Goal: Task Accomplishment & Management: Use online tool/utility

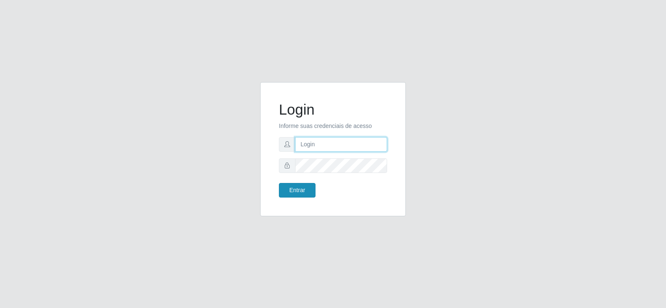
type input "[EMAIL_ADDRESS][DOMAIN_NAME]"
click at [303, 189] on button "Entrar" at bounding box center [297, 190] width 37 height 15
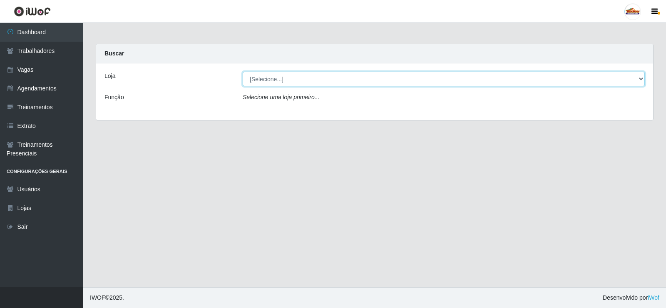
click at [642, 77] on select "[Selecione...] Supermercado Tadeu - [GEOGRAPHIC_DATA]" at bounding box center [444, 79] width 402 height 15
select select "195"
click at [243, 72] on select "[Selecione...] Supermercado Tadeu - [GEOGRAPHIC_DATA]" at bounding box center [444, 79] width 402 height 15
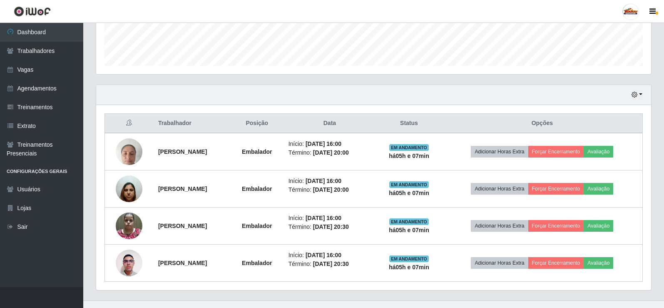
scroll to position [234, 0]
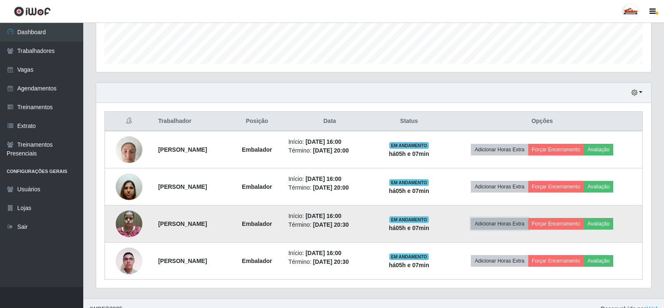
click at [518, 222] on button "Adicionar Horas Extra" at bounding box center [499, 224] width 57 height 12
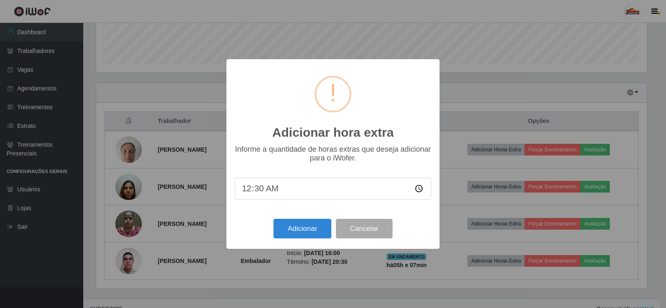
click at [296, 189] on input "00:30" at bounding box center [333, 188] width 196 height 22
click at [489, 282] on div "Adicionar hora extra × Informe a quantidade de horas extras que deseja adiciona…" at bounding box center [333, 154] width 666 height 308
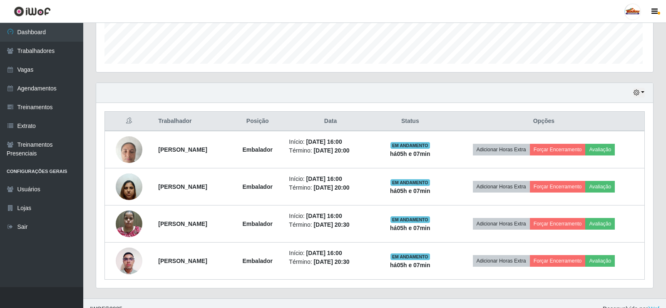
scroll to position [173, 555]
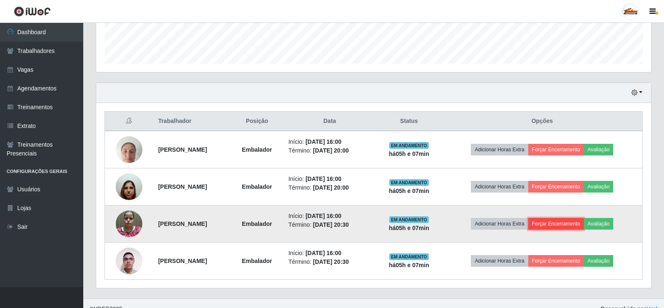
click at [562, 222] on button "Forçar Encerramento" at bounding box center [556, 224] width 56 height 12
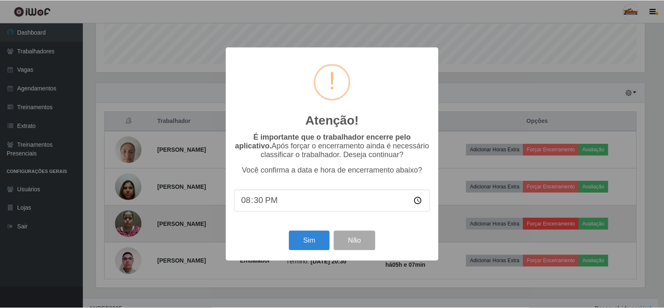
scroll to position [173, 551]
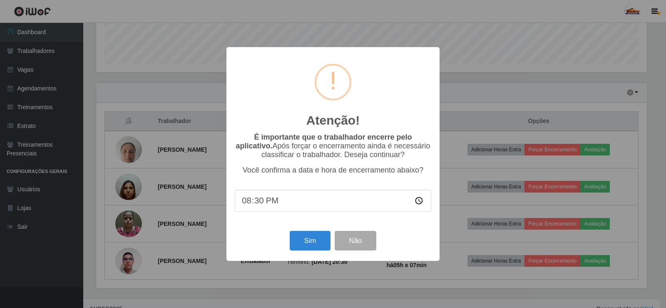
click at [305, 283] on div "Atenção! × É importante que o trabalhador encerre pelo aplicativo. Após forçar …" at bounding box center [333, 154] width 666 height 308
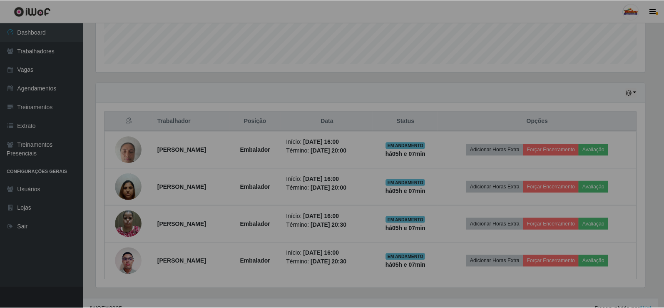
scroll to position [173, 555]
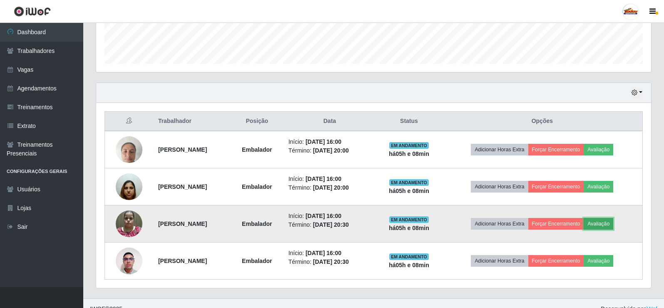
click at [610, 222] on button "Avaliação" at bounding box center [598, 224] width 30 height 12
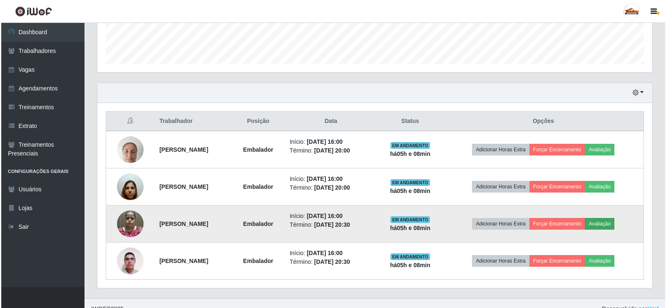
scroll to position [173, 551]
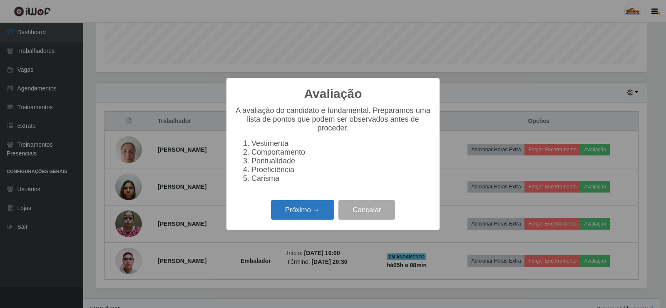
click at [290, 209] on button "Próximo →" at bounding box center [302, 210] width 63 height 20
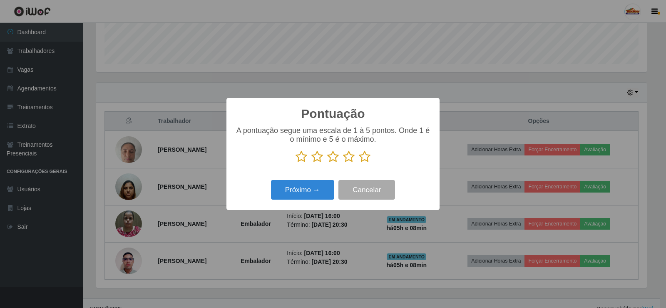
scroll to position [416012, 415634]
click at [365, 156] on icon at bounding box center [365, 156] width 12 height 12
click at [359, 163] on input "radio" at bounding box center [359, 163] width 0 height 0
click at [309, 191] on button "Próximo →" at bounding box center [302, 190] width 63 height 20
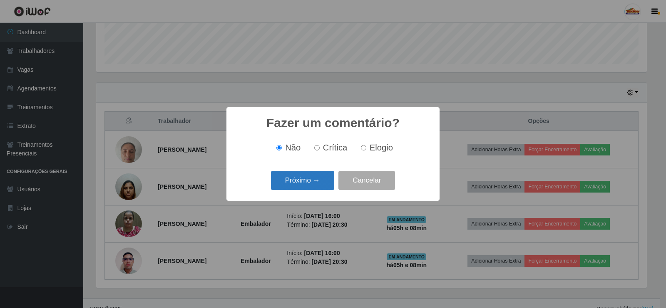
click at [306, 178] on button "Próximo →" at bounding box center [302, 181] width 63 height 20
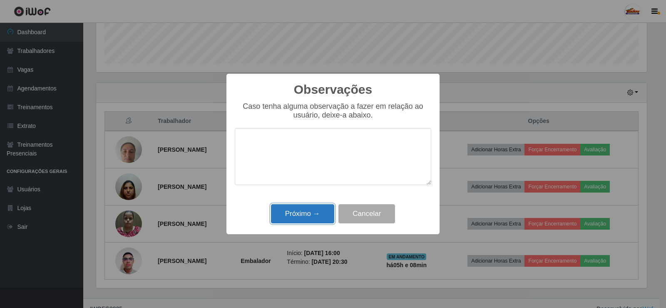
click at [304, 212] on button "Próximo →" at bounding box center [302, 214] width 63 height 20
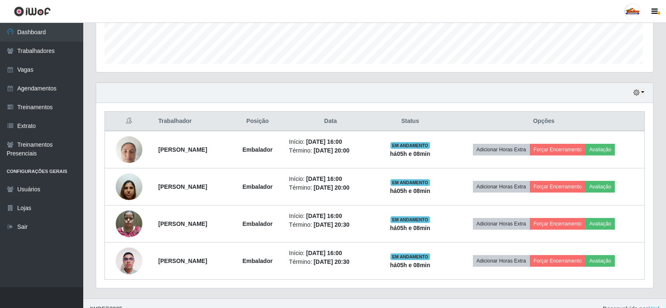
scroll to position [173, 555]
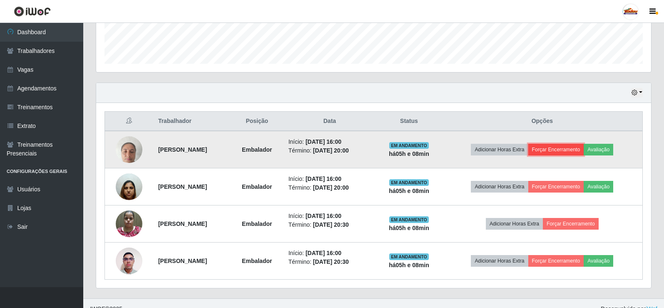
click at [578, 149] on button "Forçar Encerramento" at bounding box center [556, 150] width 56 height 12
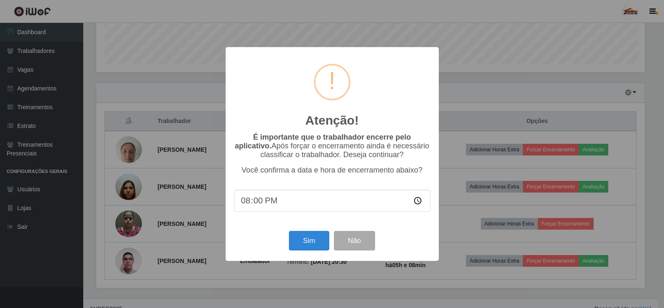
scroll to position [173, 551]
click at [309, 240] on button "Sim" at bounding box center [310, 241] width 40 height 20
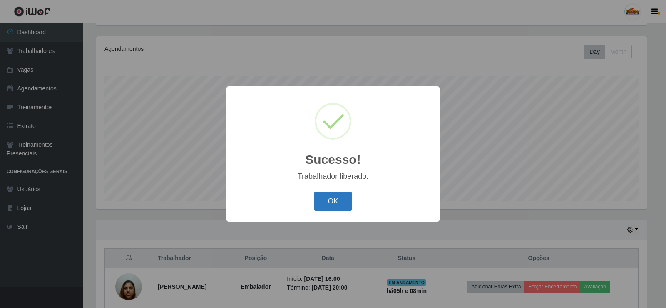
click at [324, 195] on button "OK" at bounding box center [333, 201] width 39 height 20
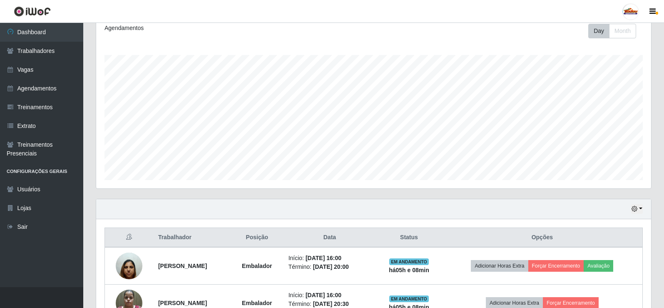
scroll to position [208, 0]
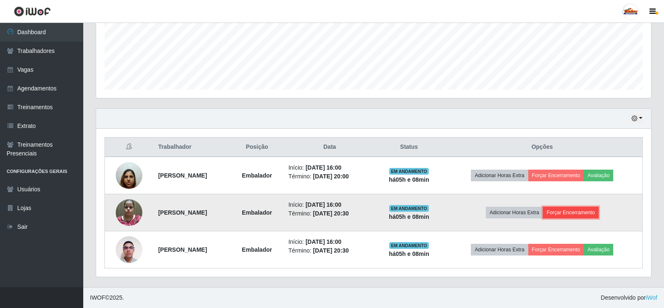
click at [584, 206] on button "Forçar Encerramento" at bounding box center [571, 212] width 56 height 12
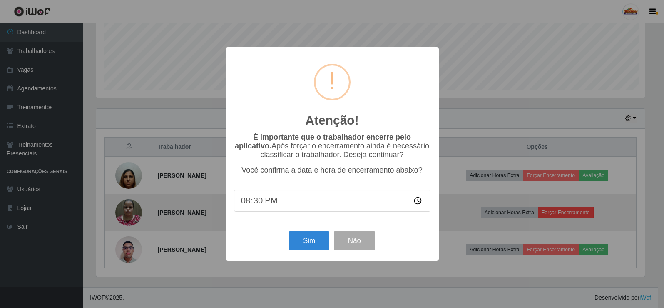
scroll to position [173, 551]
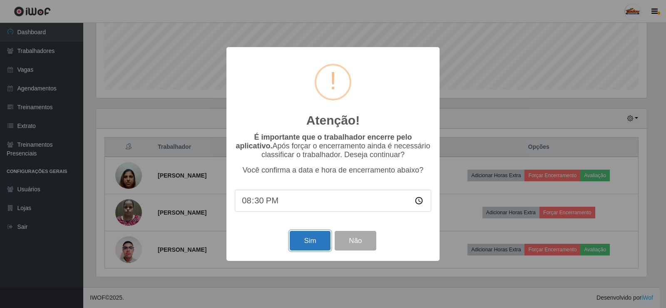
click at [330, 241] on button "Sim" at bounding box center [310, 241] width 40 height 20
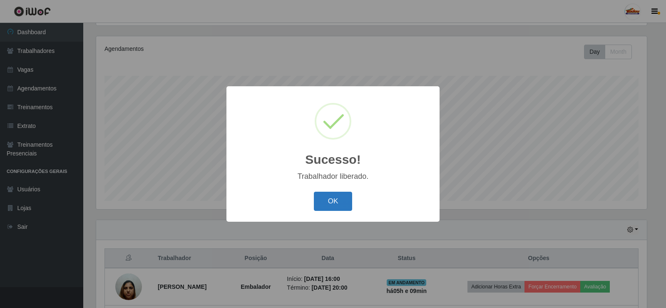
click at [325, 208] on button "OK" at bounding box center [333, 201] width 39 height 20
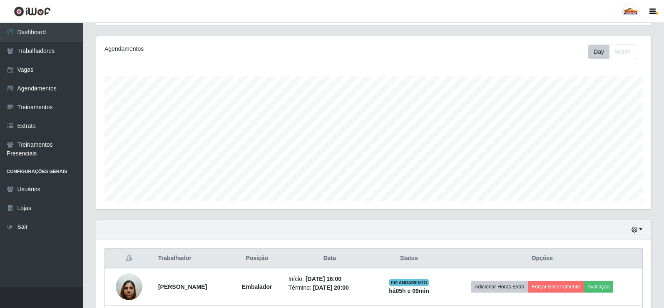
scroll to position [0, 0]
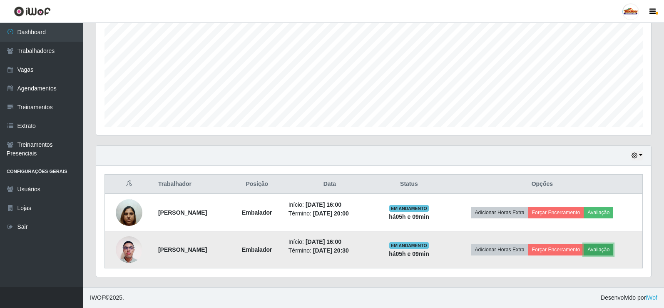
click at [602, 246] on button "Avaliação" at bounding box center [598, 249] width 30 height 12
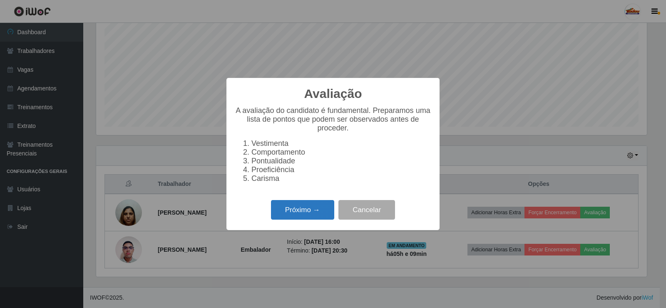
click at [289, 213] on button "Próximo →" at bounding box center [302, 210] width 63 height 20
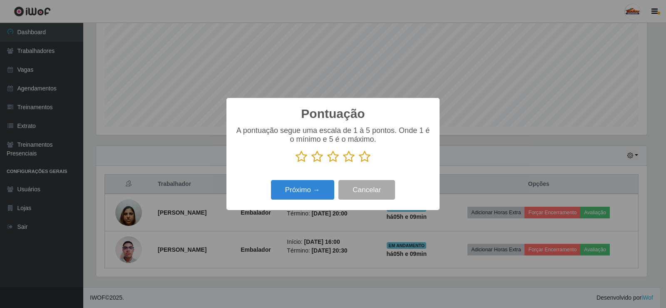
click at [363, 156] on icon at bounding box center [365, 156] width 12 height 12
click at [359, 163] on input "radio" at bounding box center [359, 163] width 0 height 0
click at [321, 188] on button "Próximo →" at bounding box center [302, 190] width 63 height 20
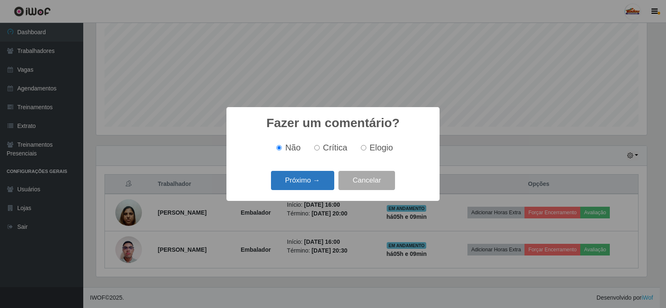
click at [297, 173] on button "Próximo →" at bounding box center [302, 181] width 63 height 20
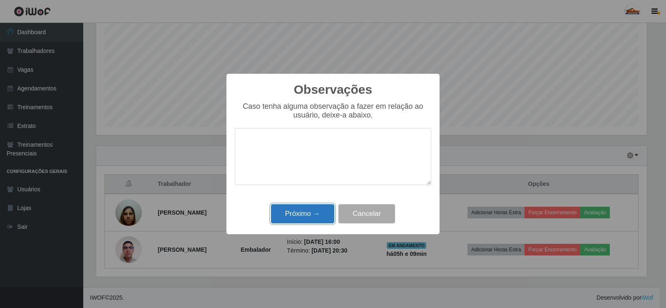
click at [304, 221] on button "Próximo →" at bounding box center [302, 214] width 63 height 20
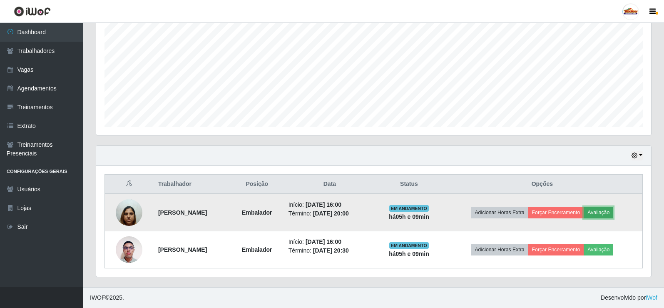
click at [606, 213] on button "Avaliação" at bounding box center [598, 212] width 30 height 12
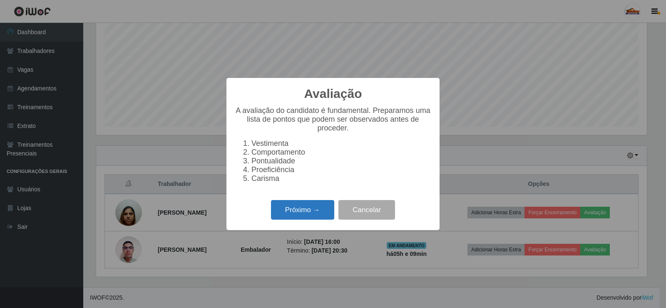
click at [295, 219] on button "Próximo →" at bounding box center [302, 210] width 63 height 20
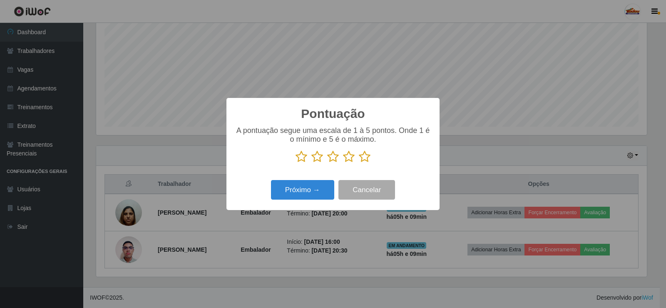
click at [365, 156] on icon at bounding box center [365, 156] width 12 height 12
click at [359, 163] on input "radio" at bounding box center [359, 163] width 0 height 0
click at [293, 199] on button "Próximo →" at bounding box center [302, 190] width 63 height 20
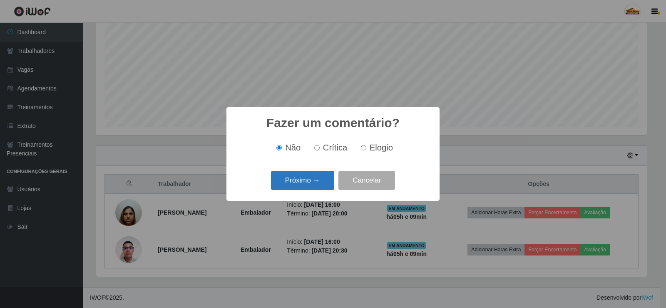
click at [305, 175] on button "Próximo →" at bounding box center [302, 181] width 63 height 20
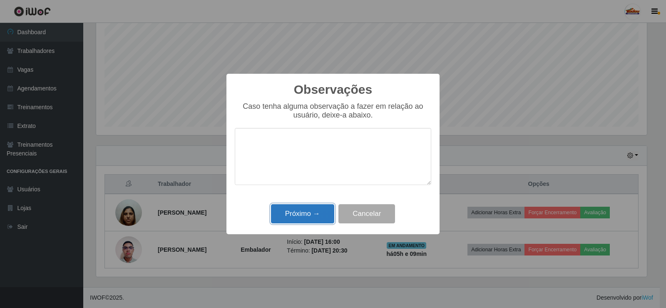
click at [306, 211] on button "Próximo →" at bounding box center [302, 214] width 63 height 20
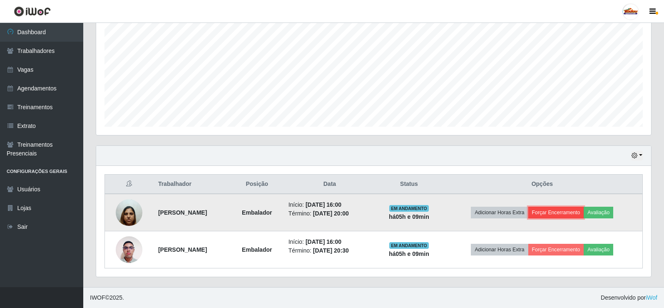
click at [544, 211] on td "Adicionar Horas Extra Forçar Encerramento Avaliação" at bounding box center [542, 212] width 201 height 37
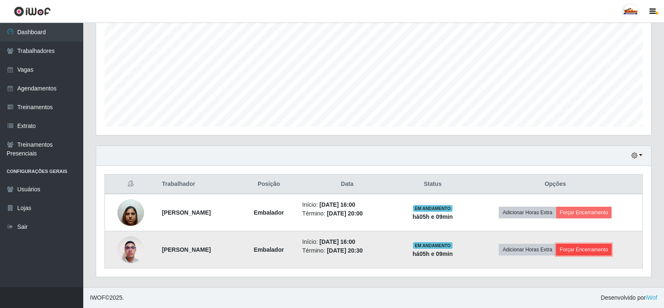
click at [591, 246] on button "Forçar Encerramento" at bounding box center [584, 249] width 56 height 12
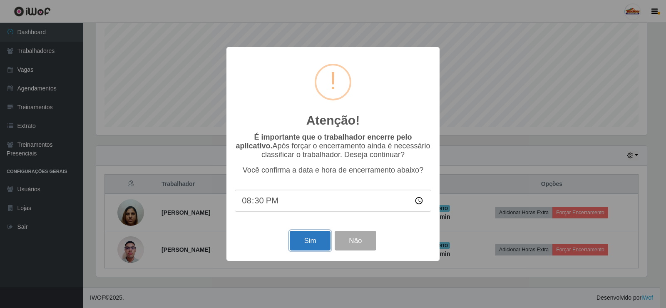
click at [312, 238] on button "Sim" at bounding box center [310, 241] width 40 height 20
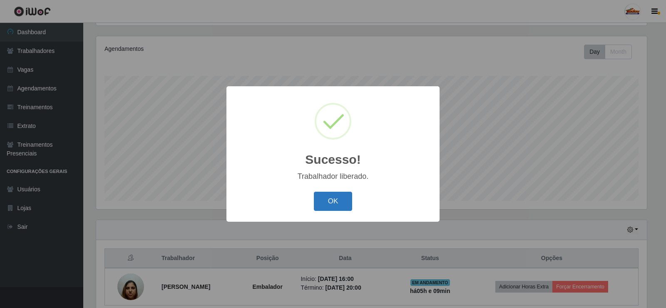
click at [331, 200] on button "OK" at bounding box center [333, 201] width 39 height 20
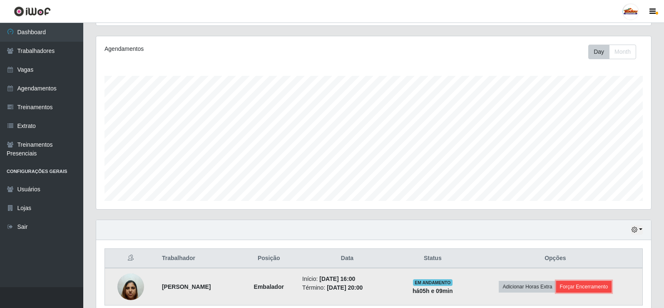
click at [587, 290] on button "Forçar Encerramento" at bounding box center [584, 287] width 56 height 12
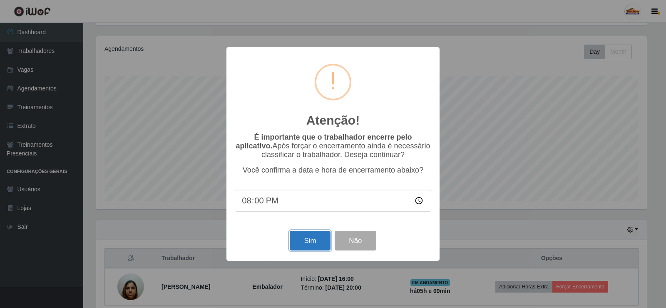
click at [298, 241] on button "Sim" at bounding box center [310, 241] width 40 height 20
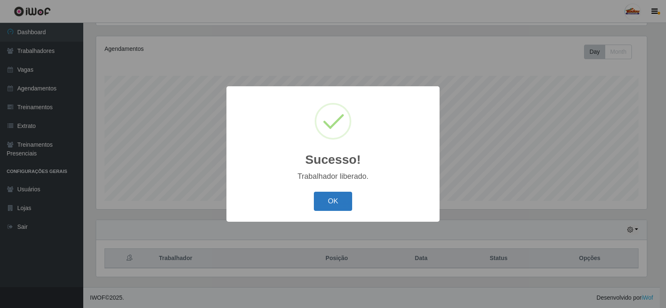
click at [336, 201] on button "OK" at bounding box center [333, 201] width 39 height 20
